Goal: Find specific page/section: Find specific page/section

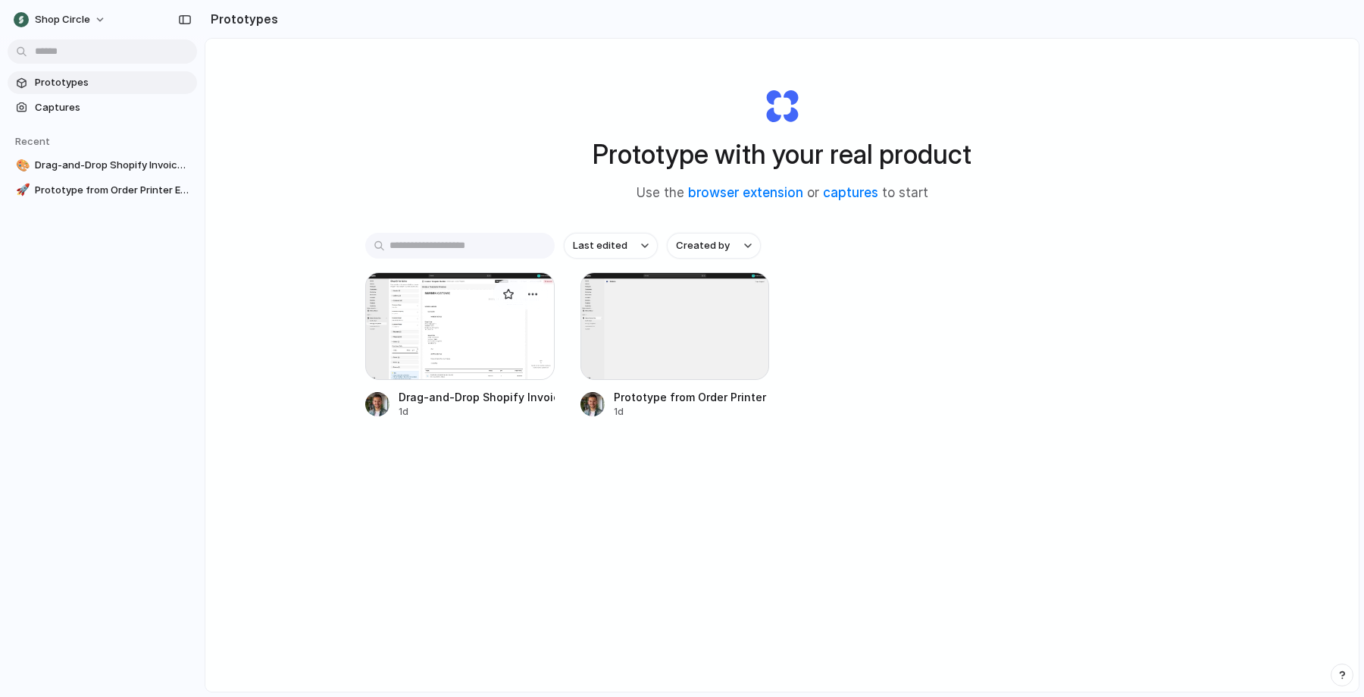
click at [431, 340] on div at bounding box center [459, 326] width 189 height 108
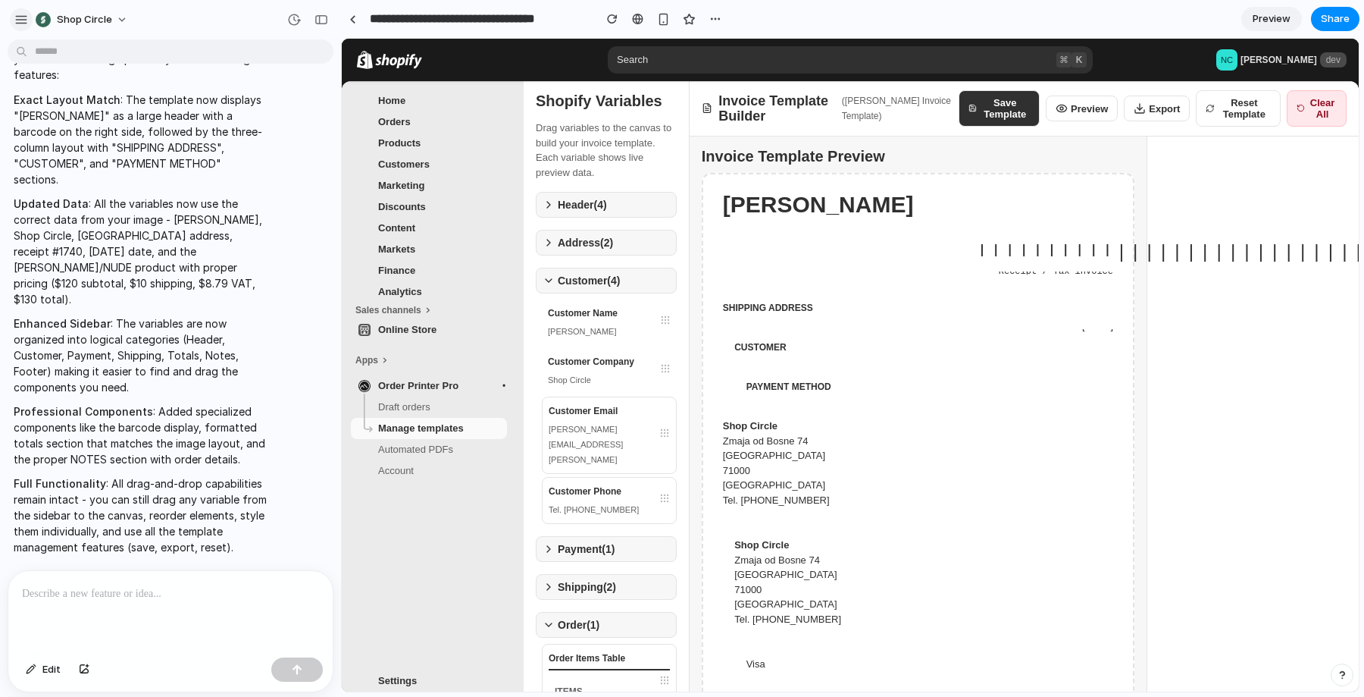
click at [19, 15] on div "button" at bounding box center [21, 20] width 14 height 14
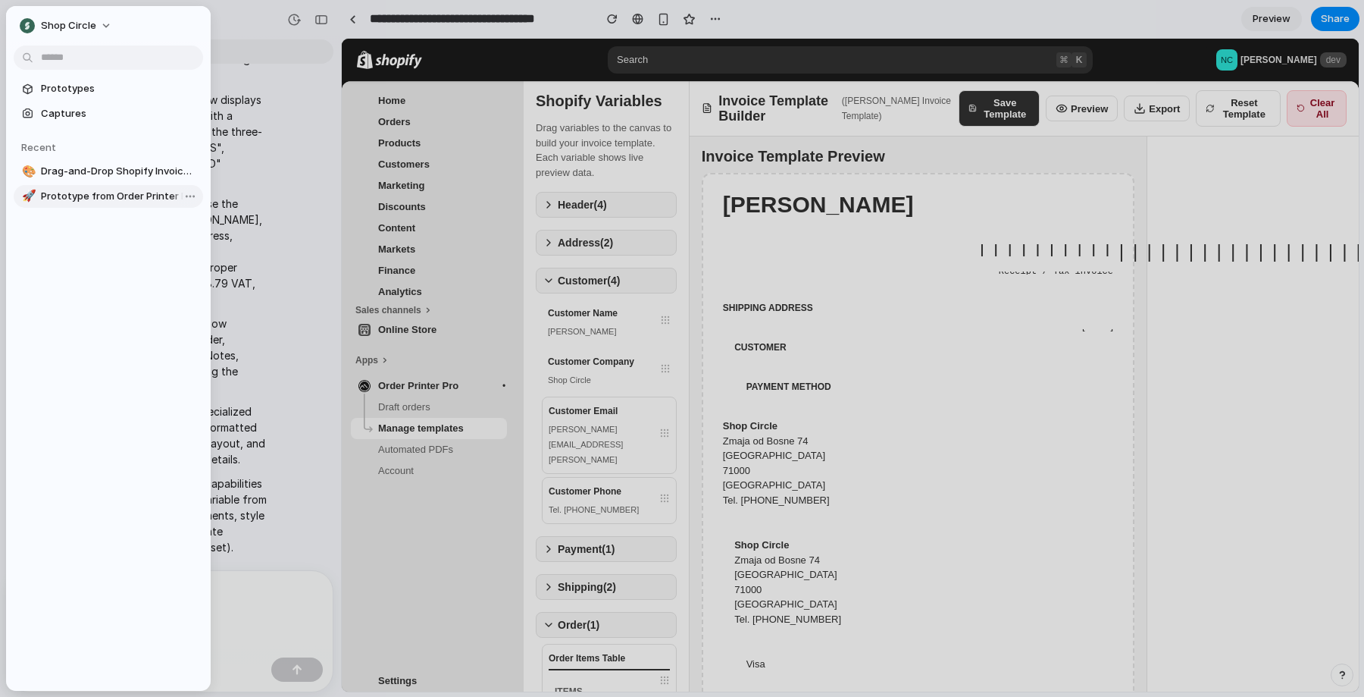
click at [106, 193] on span "Prototype from Order Printer Emailer Shopify Admin" at bounding box center [119, 196] width 156 height 15
type input "**********"
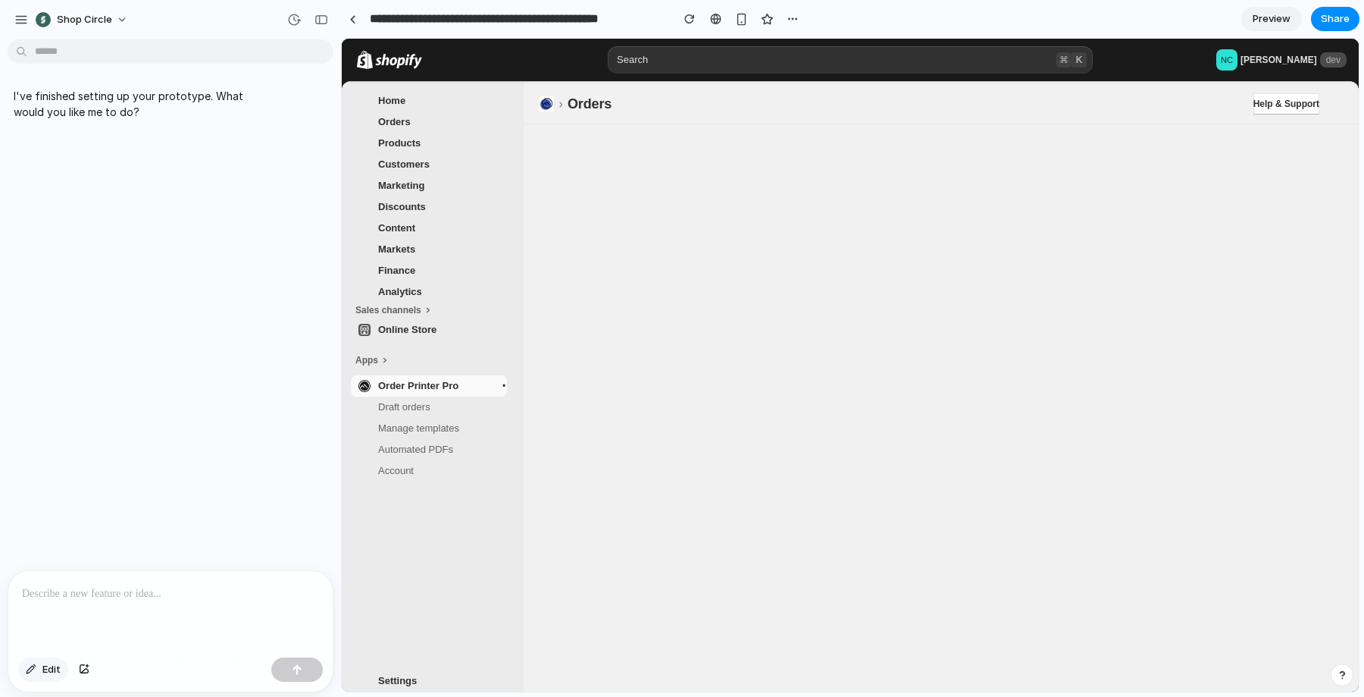
click at [64, 668] on button "Edit" at bounding box center [43, 669] width 50 height 24
click at [83, 624] on div at bounding box center [170, 611] width 324 height 80
click at [60, 659] on button "Edit" at bounding box center [43, 669] width 50 height 24
